Goal: Task Accomplishment & Management: Manage account settings

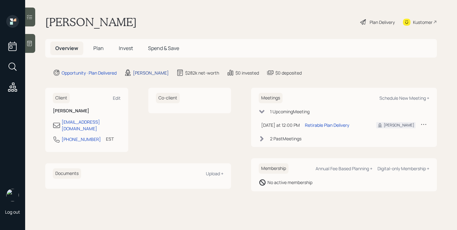
click at [139, 74] on div "[PERSON_NAME]" at bounding box center [151, 72] width 36 height 7
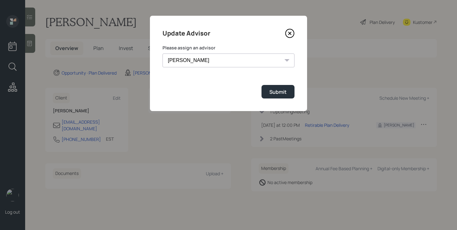
click at [250, 63] on select "[PERSON_NAME] [PERSON_NAME] End [PERSON_NAME] [PERSON_NAME] [PERSON_NAME] [PERS…" at bounding box center [228, 60] width 132 height 14
select select "bffa7908-1b2a-4c79-9bb6-f0ec9aed22d3"
click at [162, 53] on select "[PERSON_NAME] [PERSON_NAME] End [PERSON_NAME] [PERSON_NAME] [PERSON_NAME] [PERS…" at bounding box center [228, 60] width 132 height 14
drag, startPoint x: 250, startPoint y: 63, endPoint x: 275, endPoint y: 95, distance: 40.3
click at [275, 95] on div "Submit" at bounding box center [277, 91] width 17 height 7
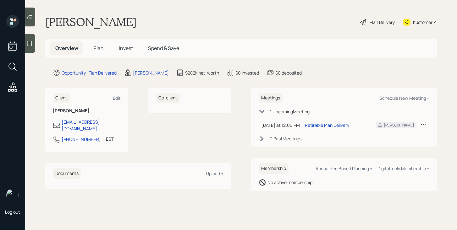
click at [105, 51] on h5 "Plan" at bounding box center [98, 48] width 20 height 14
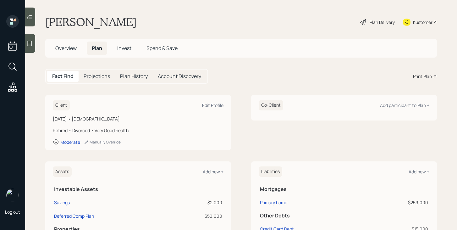
click at [377, 24] on div "Plan Delivery" at bounding box center [382, 22] width 25 height 7
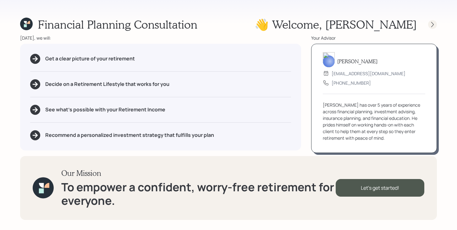
click at [431, 24] on icon at bounding box center [432, 24] width 6 height 6
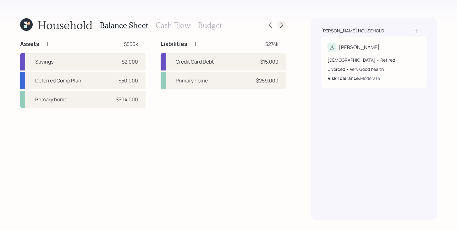
click at [283, 28] on icon at bounding box center [281, 25] width 6 height 6
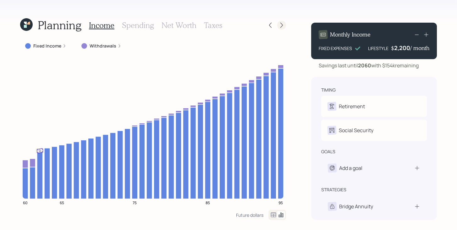
click at [284, 27] on icon at bounding box center [281, 25] width 6 height 6
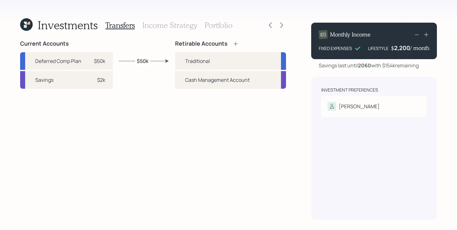
click at [284, 27] on icon at bounding box center [281, 25] width 6 height 6
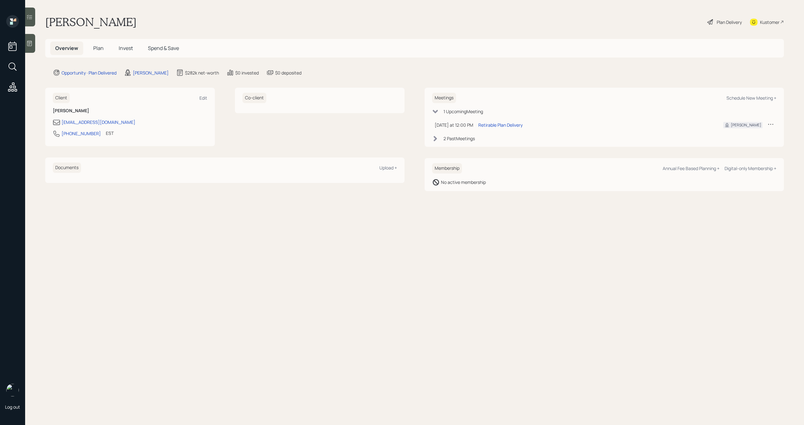
click at [732, 19] on div "Plan Delivery" at bounding box center [729, 22] width 25 height 7
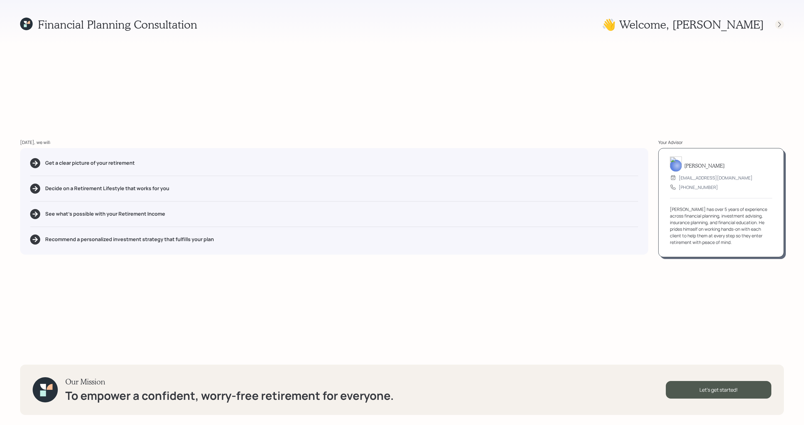
click at [776, 25] on div at bounding box center [779, 24] width 9 height 9
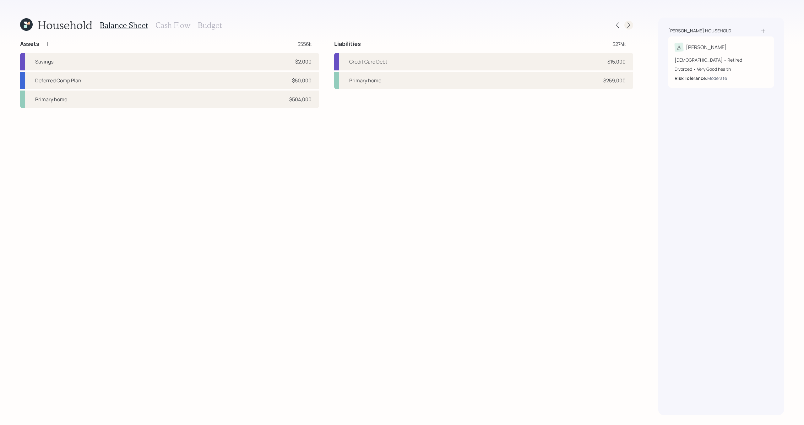
click at [625, 28] on div at bounding box center [623, 25] width 20 height 9
click at [631, 28] on icon at bounding box center [629, 25] width 6 height 6
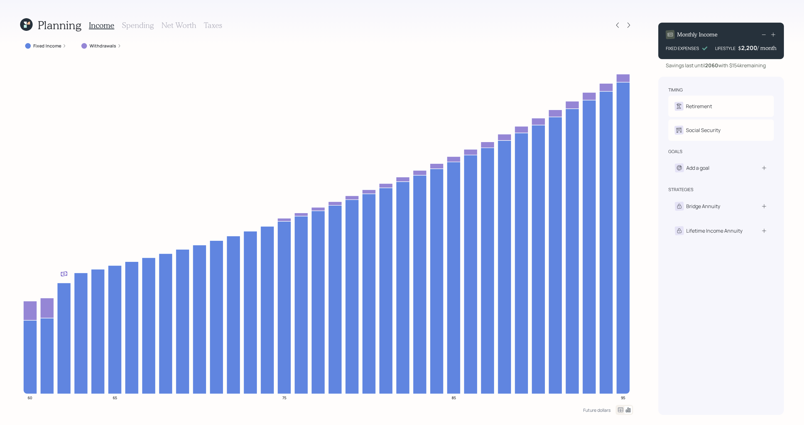
click at [624, 29] on div at bounding box center [623, 25] width 20 height 9
click at [621, 29] on div at bounding box center [623, 25] width 20 height 9
click at [619, 28] on icon at bounding box center [618, 25] width 6 height 6
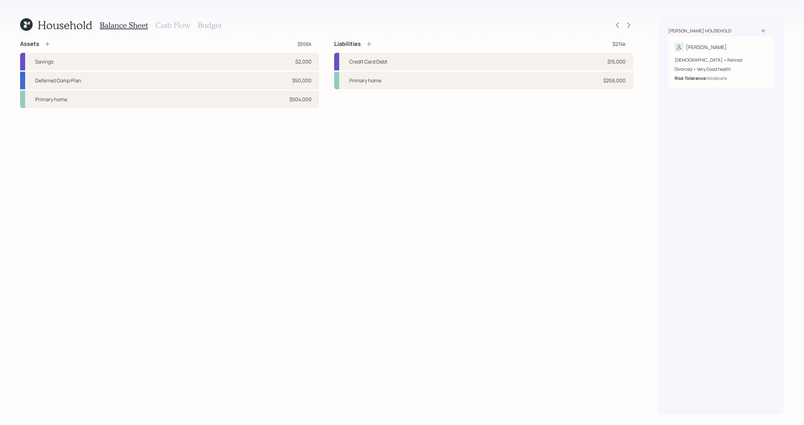
click at [169, 21] on h3 "Cash Flow" at bounding box center [173, 25] width 35 height 9
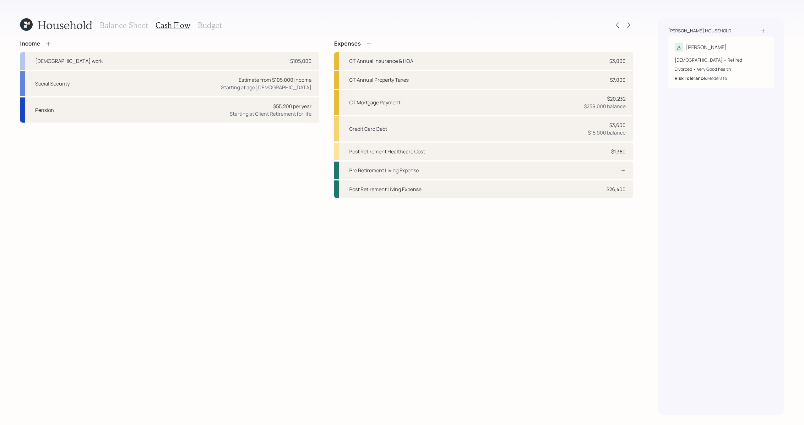
click at [217, 27] on h3 "Budget" at bounding box center [210, 25] width 24 height 9
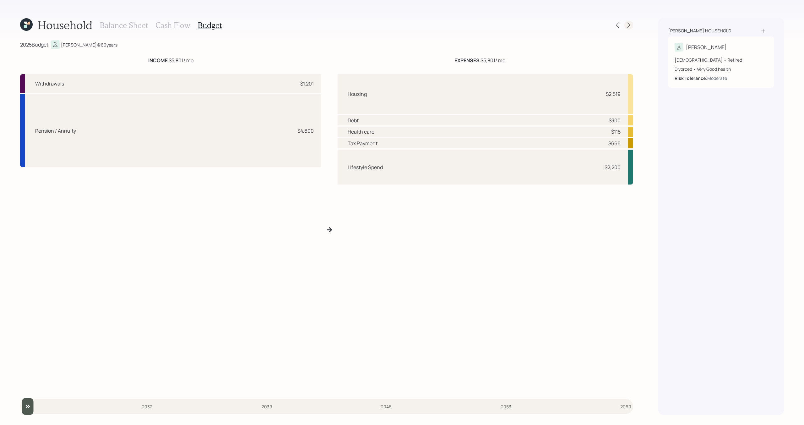
click at [628, 25] on icon at bounding box center [629, 25] width 6 height 6
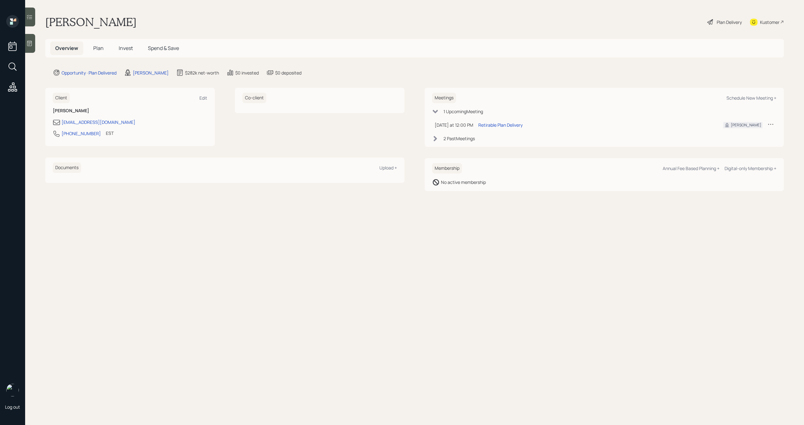
click at [101, 51] on span "Plan" at bounding box center [98, 48] width 10 height 7
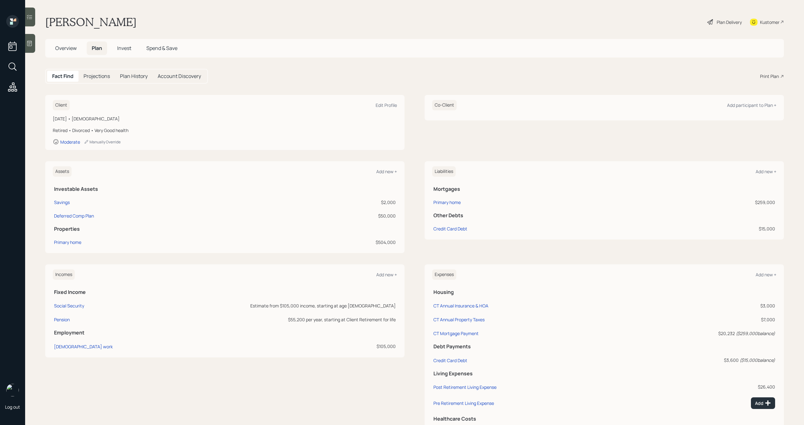
click at [783, 74] on icon at bounding box center [783, 76] width 4 height 4
